Goal: Navigation & Orientation: Find specific page/section

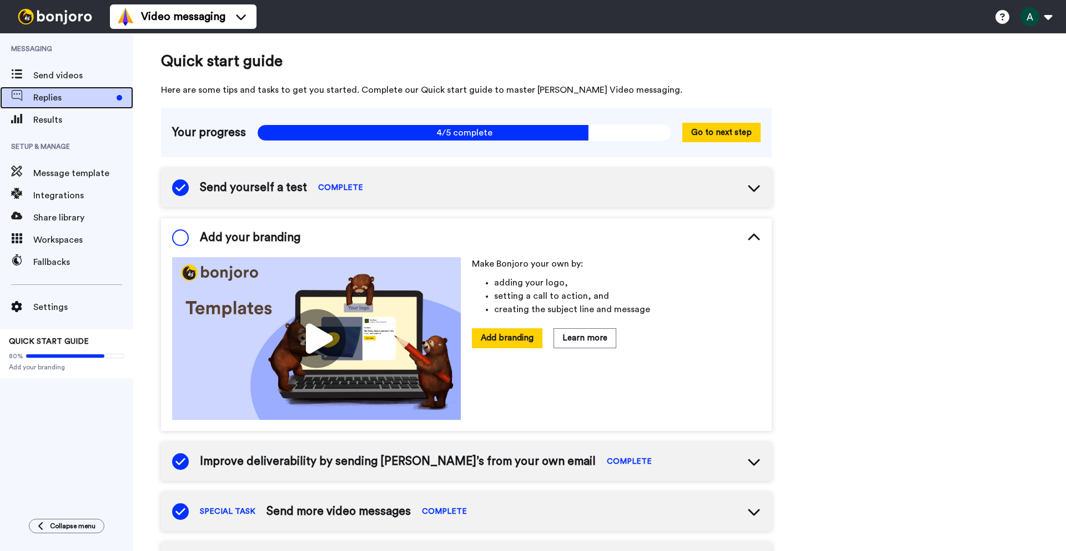
click at [91, 95] on span "Replies" at bounding box center [72, 97] width 79 height 13
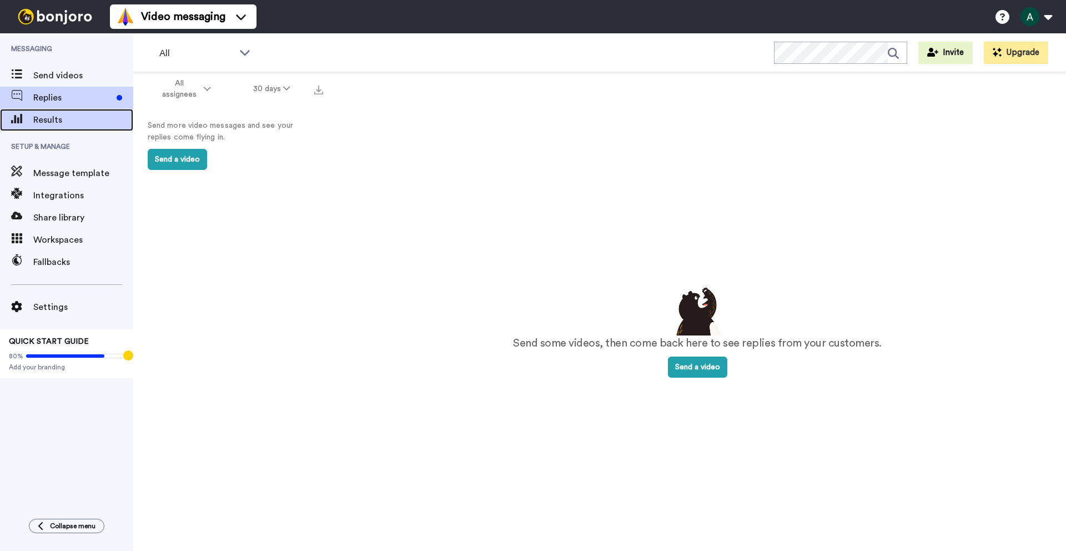
click at [83, 122] on span "Results" at bounding box center [83, 119] width 100 height 13
